Goal: Task Accomplishment & Management: Complete application form

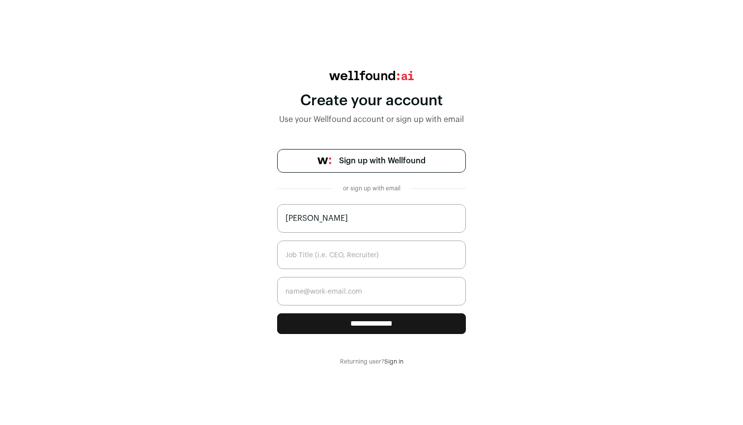
type input "[PERSON_NAME]"
type input "[EMAIL_ADDRESS][DOMAIN_NAME]"
click at [575, 228] on div "**********" at bounding box center [371, 218] width 743 height 294
click at [375, 323] on input "**********" at bounding box center [371, 323] width 189 height 21
type input "Senior Software Engineer"
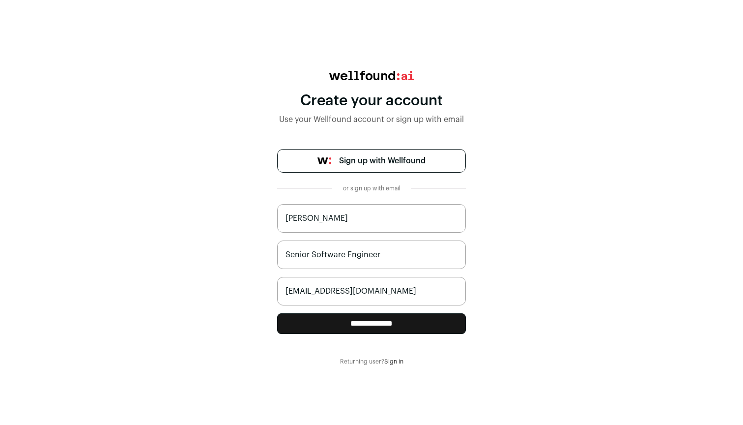
click at [346, 325] on input "**********" at bounding box center [371, 323] width 189 height 21
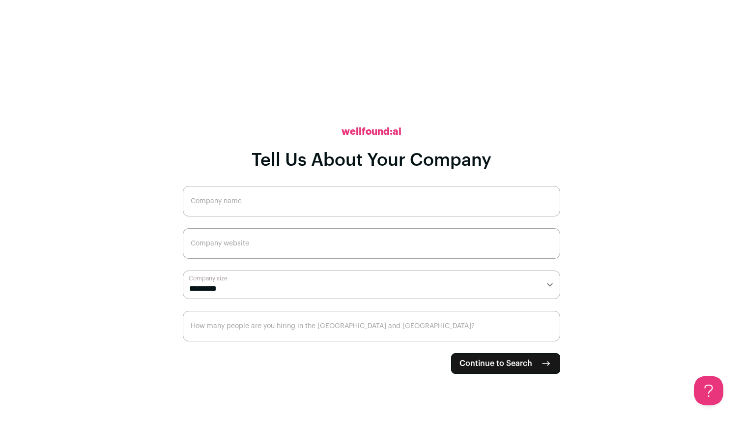
click at [529, 361] on span "Continue to Search" at bounding box center [496, 363] width 73 height 12
type input "No company"
type input "www.nocompany.com"
select select "*"
click at [470, 359] on span "Continue to Search" at bounding box center [496, 363] width 73 height 12
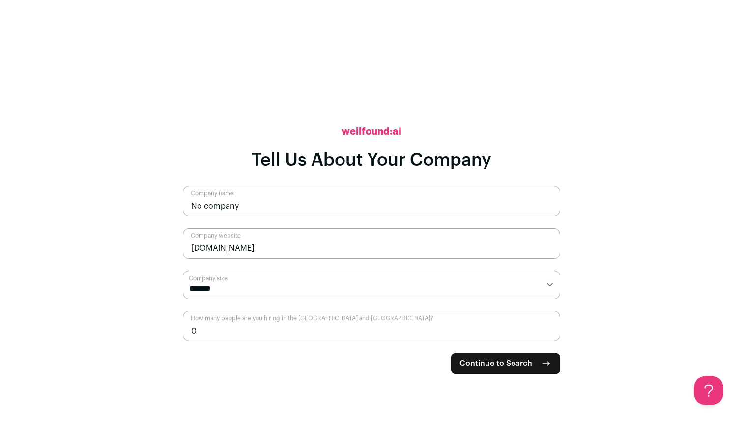
type input "0"
click at [477, 363] on span "Continue to Search" at bounding box center [496, 363] width 73 height 12
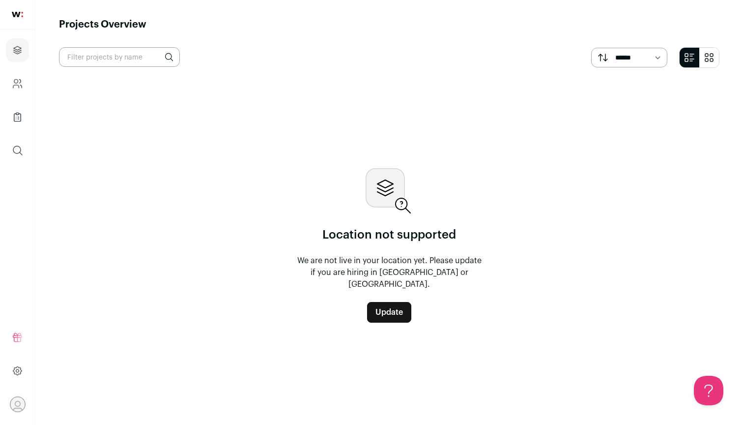
click at [15, 401] on icon "Open dropdown" at bounding box center [17, 404] width 15 height 15
click at [18, 370] on icon at bounding box center [17, 370] width 3 height 3
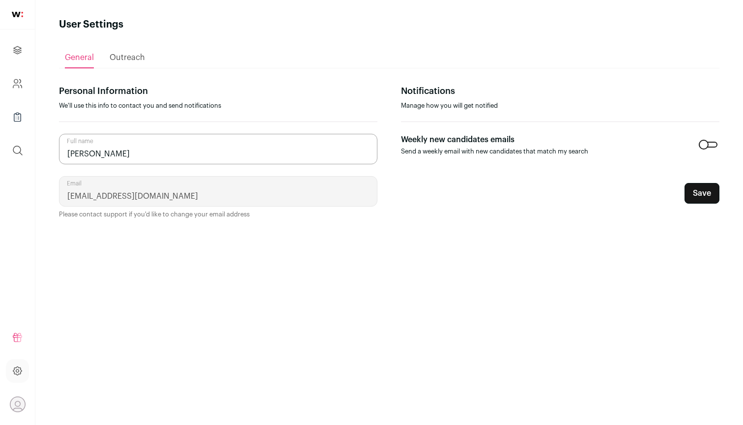
click at [18, 15] on img at bounding box center [17, 14] width 11 height 5
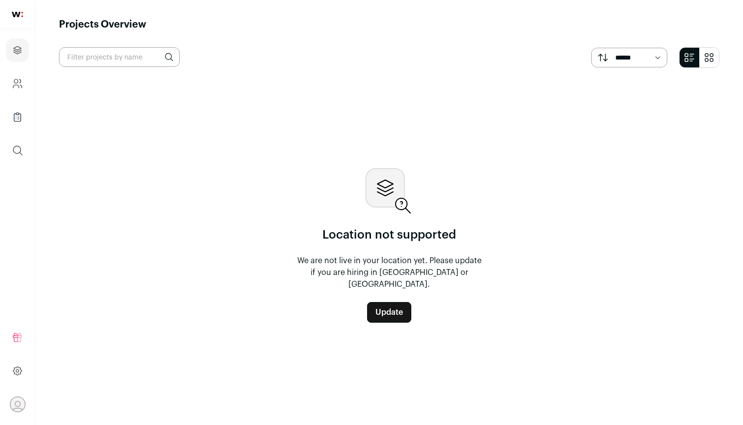
click at [19, 13] on img at bounding box center [17, 14] width 11 height 5
